Goal: Task Accomplishment & Management: Manage account settings

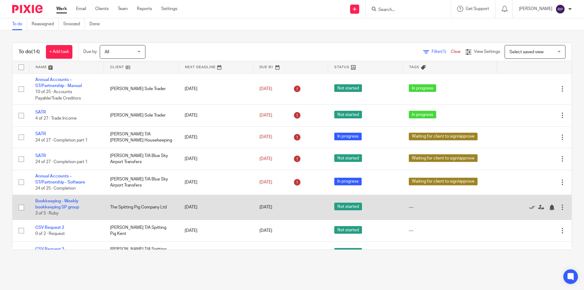
scroll to position [61, 0]
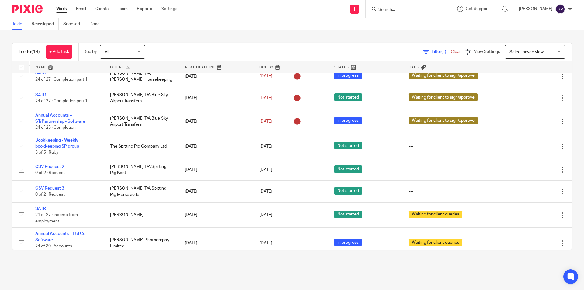
click at [402, 9] on input "Search" at bounding box center [405, 9] width 55 height 5
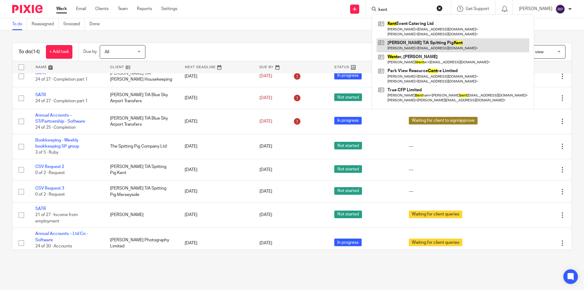
type input "kent"
click at [425, 42] on link at bounding box center [453, 45] width 153 height 14
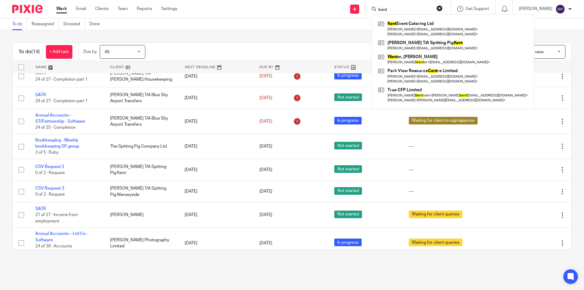
click at [443, 8] on button "reset" at bounding box center [440, 8] width 6 height 6
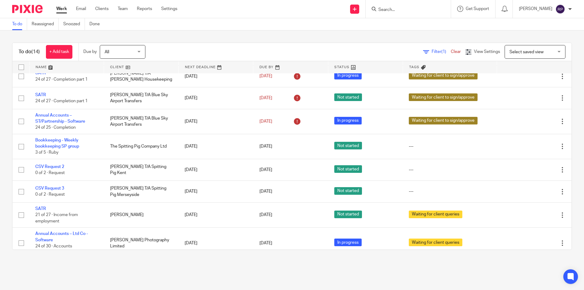
click at [420, 6] on form at bounding box center [410, 9] width 65 height 8
click at [421, 10] on input "Search" at bounding box center [405, 9] width 55 height 5
type input "merse"
click at [429, 23] on link at bounding box center [428, 26] width 103 height 14
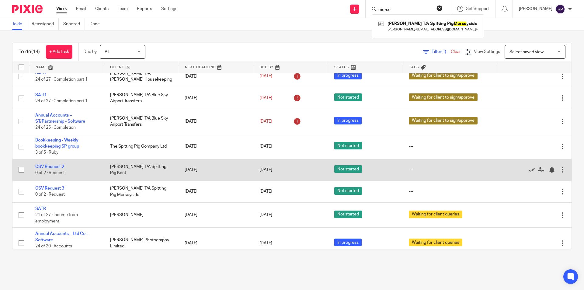
click at [21, 170] on input "checkbox" at bounding box center [22, 170] width 12 height 12
checkbox input "true"
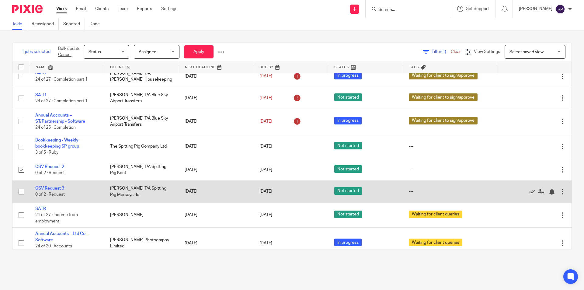
click at [22, 190] on input "checkbox" at bounding box center [22, 192] width 12 height 12
checkbox input "true"
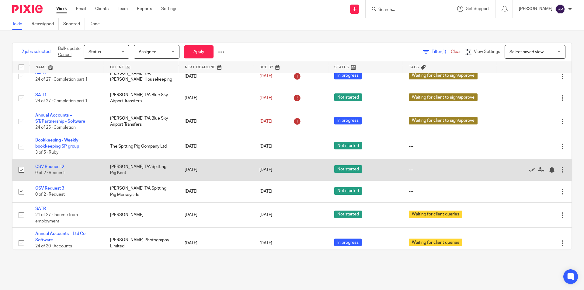
click at [18, 170] on input "checkbox" at bounding box center [22, 170] width 12 height 12
checkbox input "false"
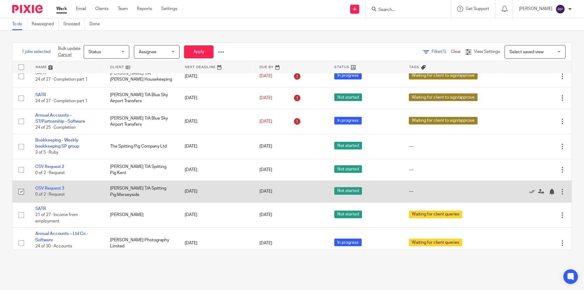
click at [21, 190] on input "checkbox" at bounding box center [22, 192] width 12 height 12
checkbox input "false"
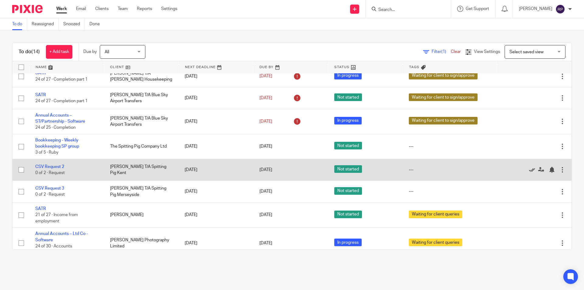
click at [529, 170] on icon at bounding box center [532, 170] width 6 height 6
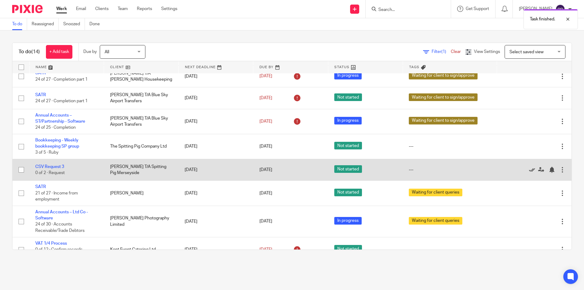
click at [529, 169] on icon at bounding box center [532, 170] width 6 height 6
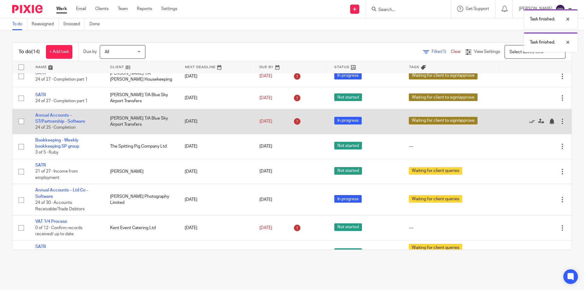
scroll to position [0, 0]
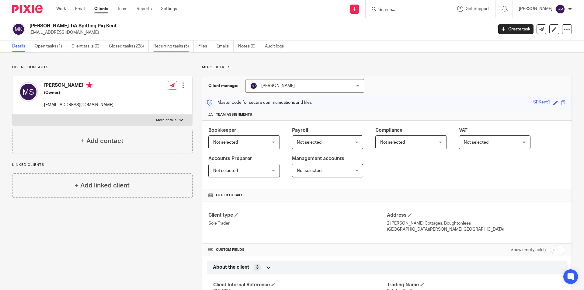
click at [191, 47] on link "Recurring tasks (5)" at bounding box center [173, 46] width 40 height 12
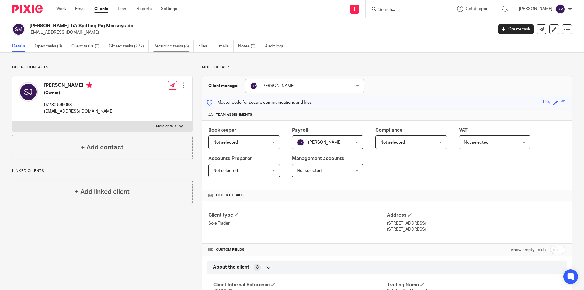
click at [170, 49] on link "Recurring tasks (8)" at bounding box center [173, 46] width 40 height 12
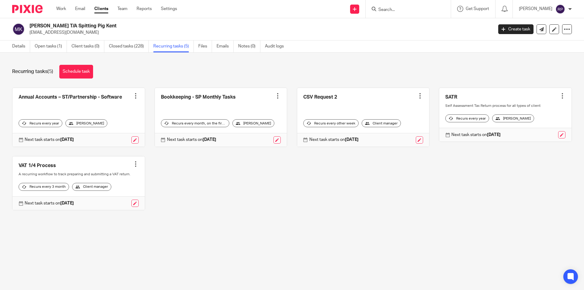
click at [417, 96] on div at bounding box center [420, 96] width 6 height 6
click at [393, 133] on span "Cancel schedule" at bounding box center [391, 134] width 32 height 4
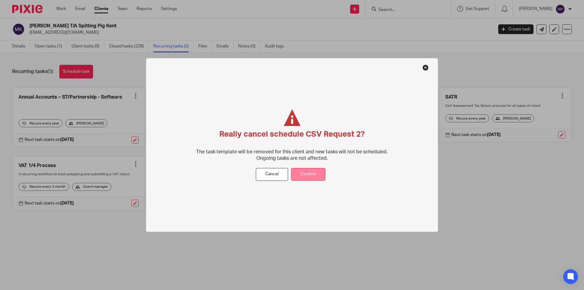
click at [311, 170] on button "Confirm" at bounding box center [308, 174] width 34 height 13
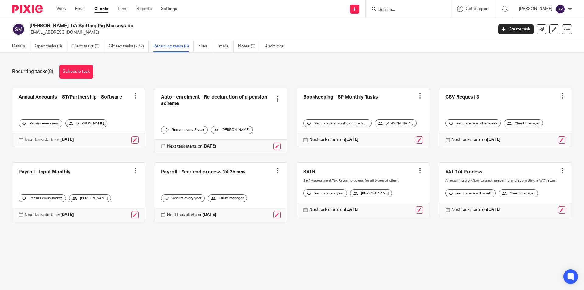
click at [560, 93] on div at bounding box center [563, 96] width 6 height 6
click at [514, 134] on button "Cancel schedule" at bounding box center [531, 135] width 49 height 8
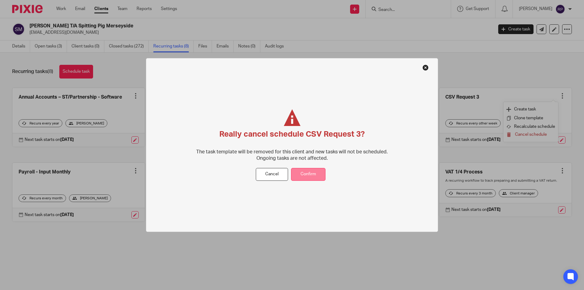
click at [320, 177] on button "Confirm" at bounding box center [308, 174] width 34 height 13
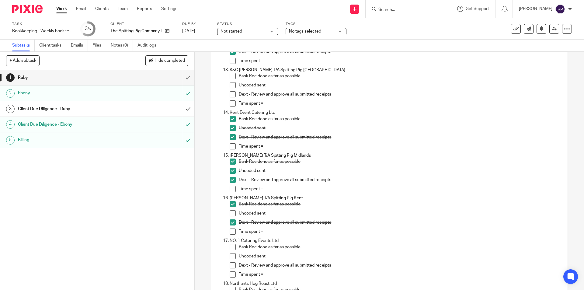
scroll to position [578, 0]
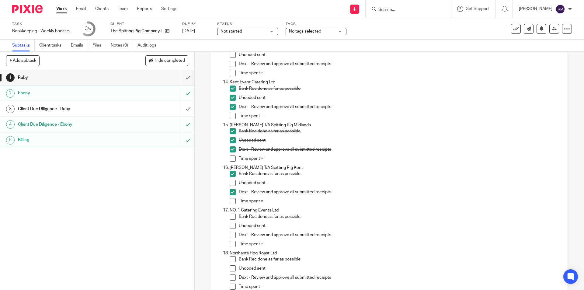
click at [231, 184] on span at bounding box center [233, 183] width 6 height 6
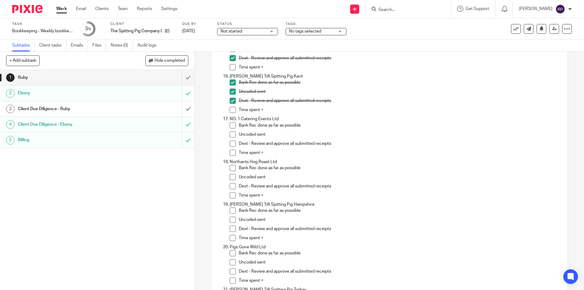
scroll to position [700, 0]
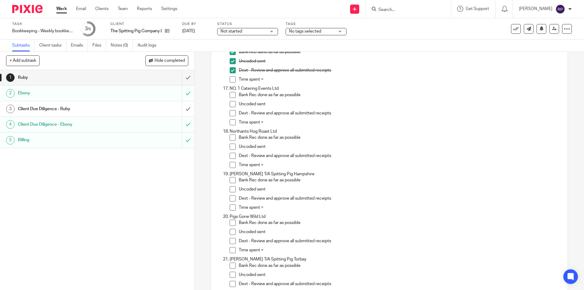
click at [377, 11] on icon at bounding box center [374, 9] width 5 height 5
click at [395, 13] on form at bounding box center [410, 9] width 65 height 8
click at [400, 8] on input "Search" at bounding box center [405, 9] width 55 height 5
type input "no.1"
click at [409, 22] on link at bounding box center [428, 26] width 103 height 14
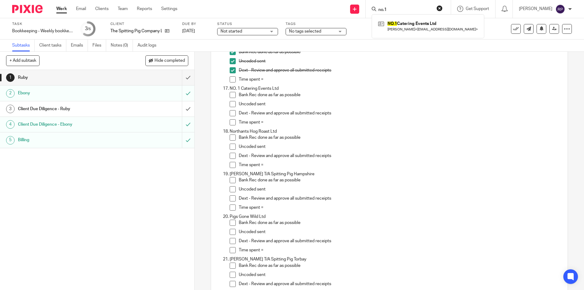
click at [231, 96] on span at bounding box center [233, 95] width 6 height 6
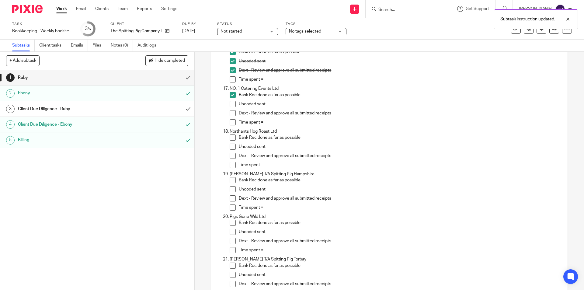
click at [231, 103] on span at bounding box center [233, 104] width 6 height 6
click at [232, 111] on span at bounding box center [233, 113] width 6 height 6
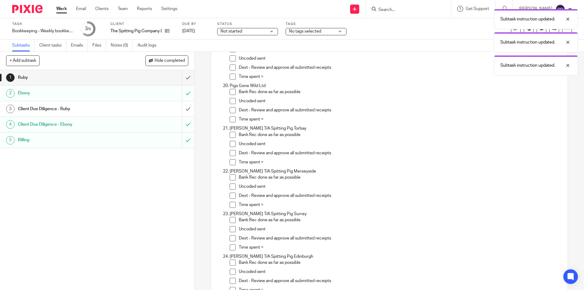
scroll to position [740, 0]
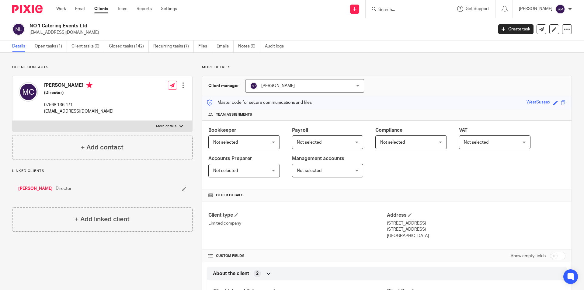
click at [167, 126] on p "More details" at bounding box center [166, 126] width 20 height 5
click at [12, 121] on input "More details" at bounding box center [12, 121] width 0 height 0
checkbox input "true"
